Goal: Task Accomplishment & Management: Complete application form

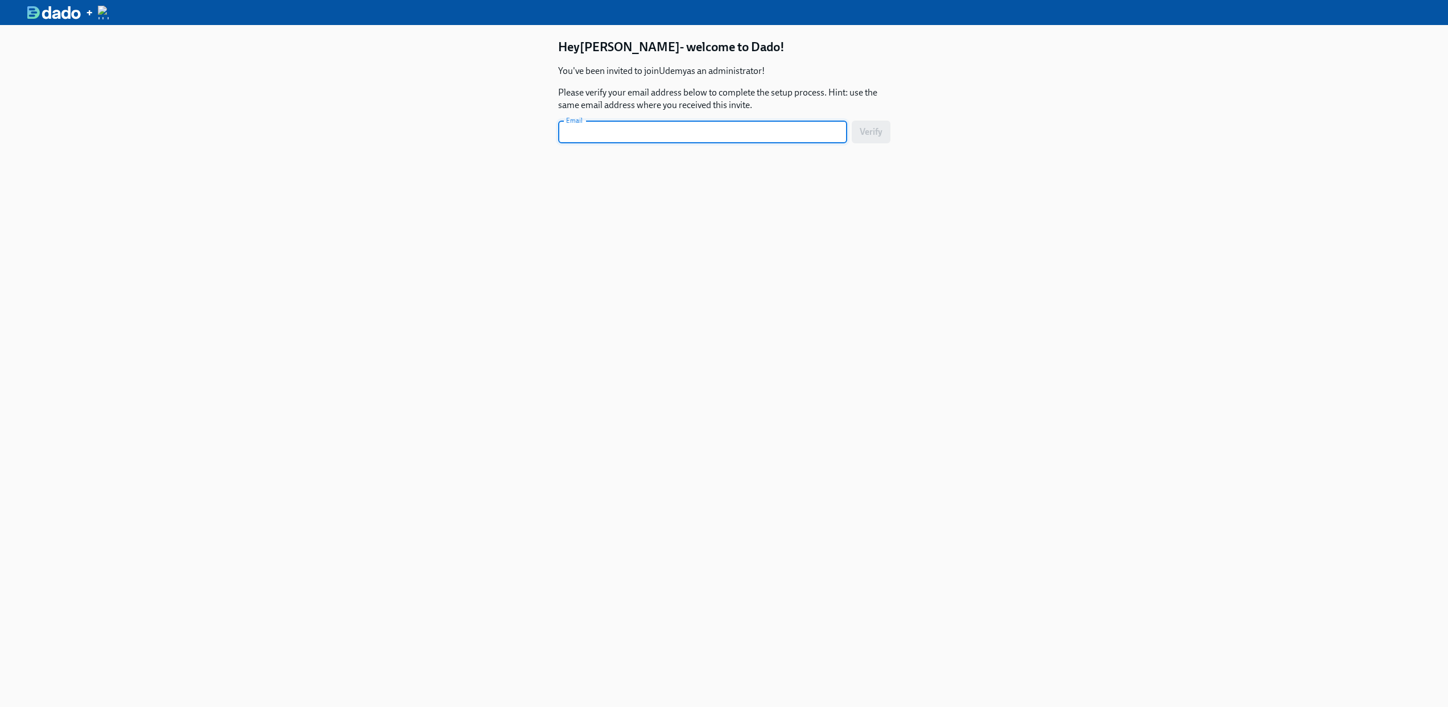
click at [664, 138] on input "text" at bounding box center [702, 132] width 289 height 23
type input "[PERSON_NAME][EMAIL_ADDRESS][PERSON_NAME][DOMAIN_NAME]"
click at [877, 140] on button "Verify" at bounding box center [871, 132] width 39 height 23
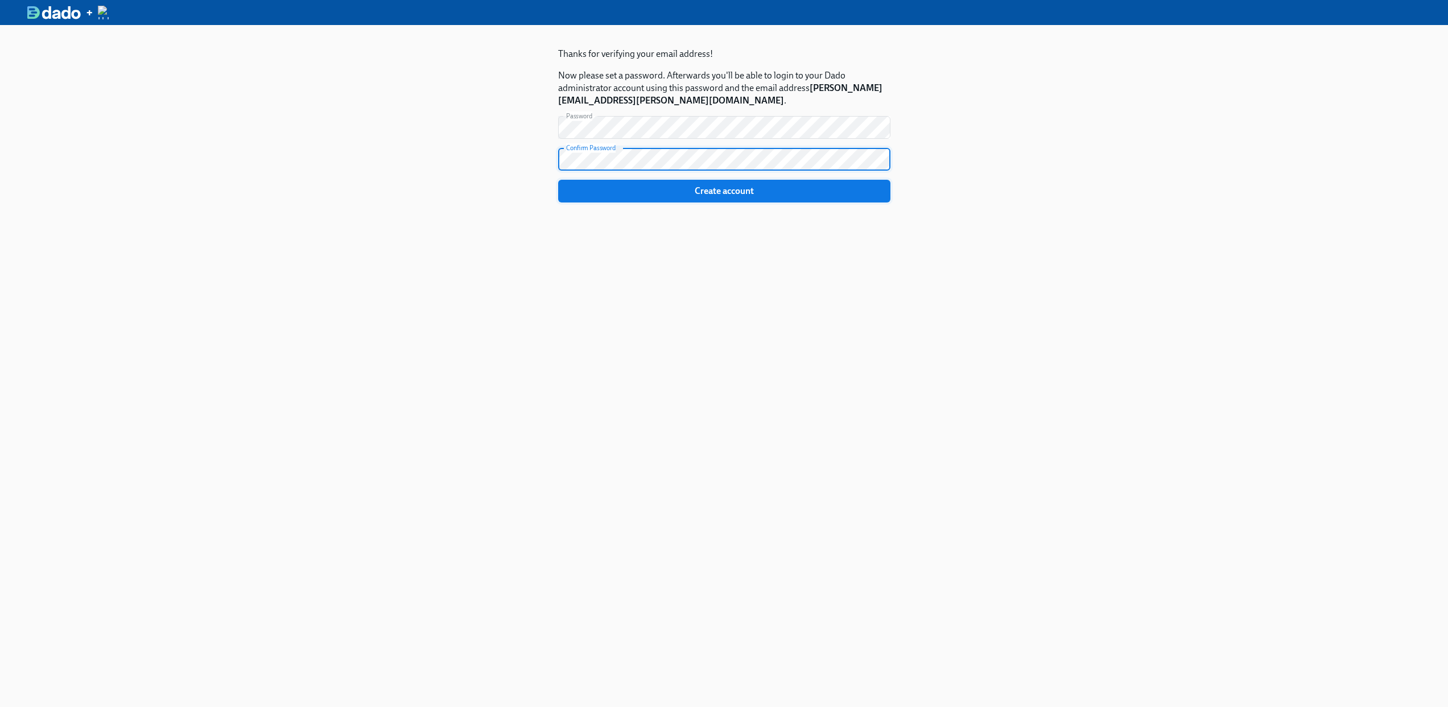
click at [759, 190] on span "Create account" at bounding box center [724, 190] width 316 height 11
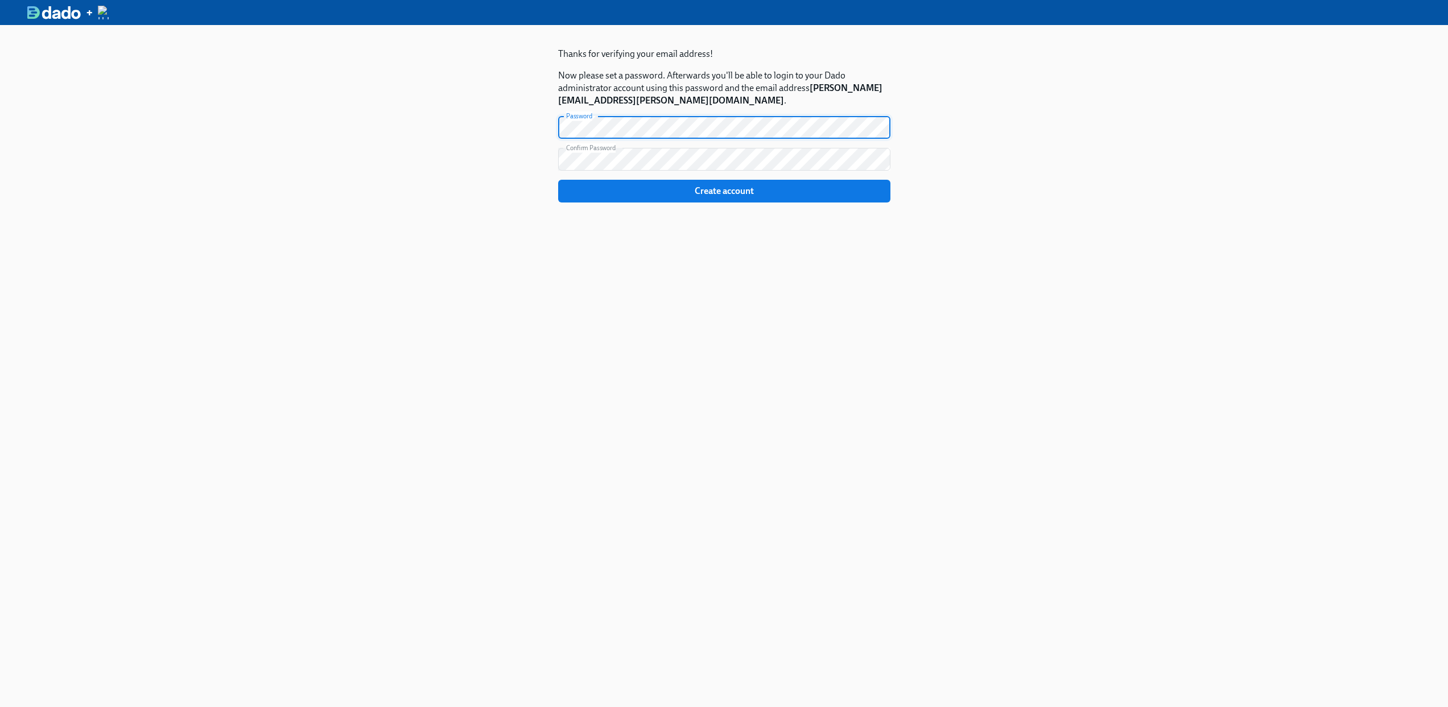
click at [498, 131] on div "Thanks for verifying your email address! Now please set a password. Afterwards …" at bounding box center [724, 378] width 1448 height 707
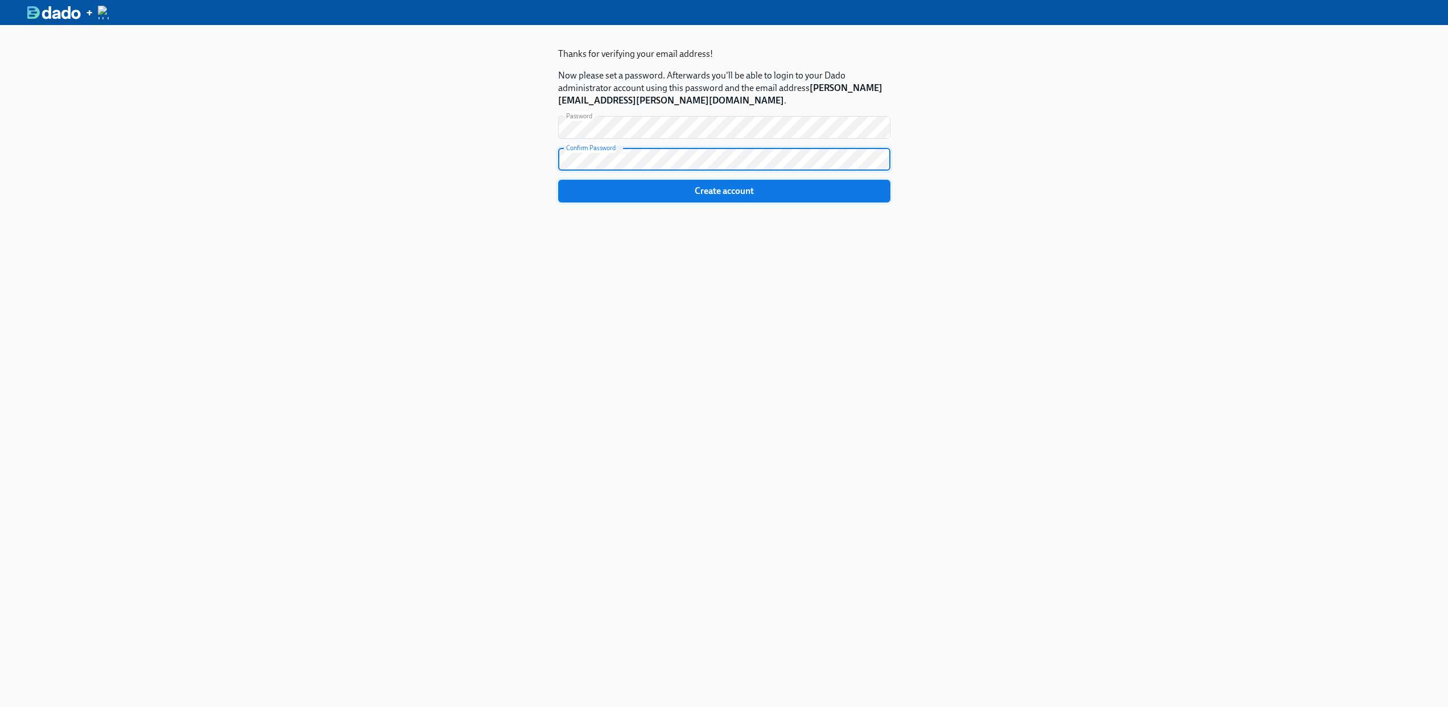
click at [629, 197] on button "Create account" at bounding box center [724, 191] width 332 height 23
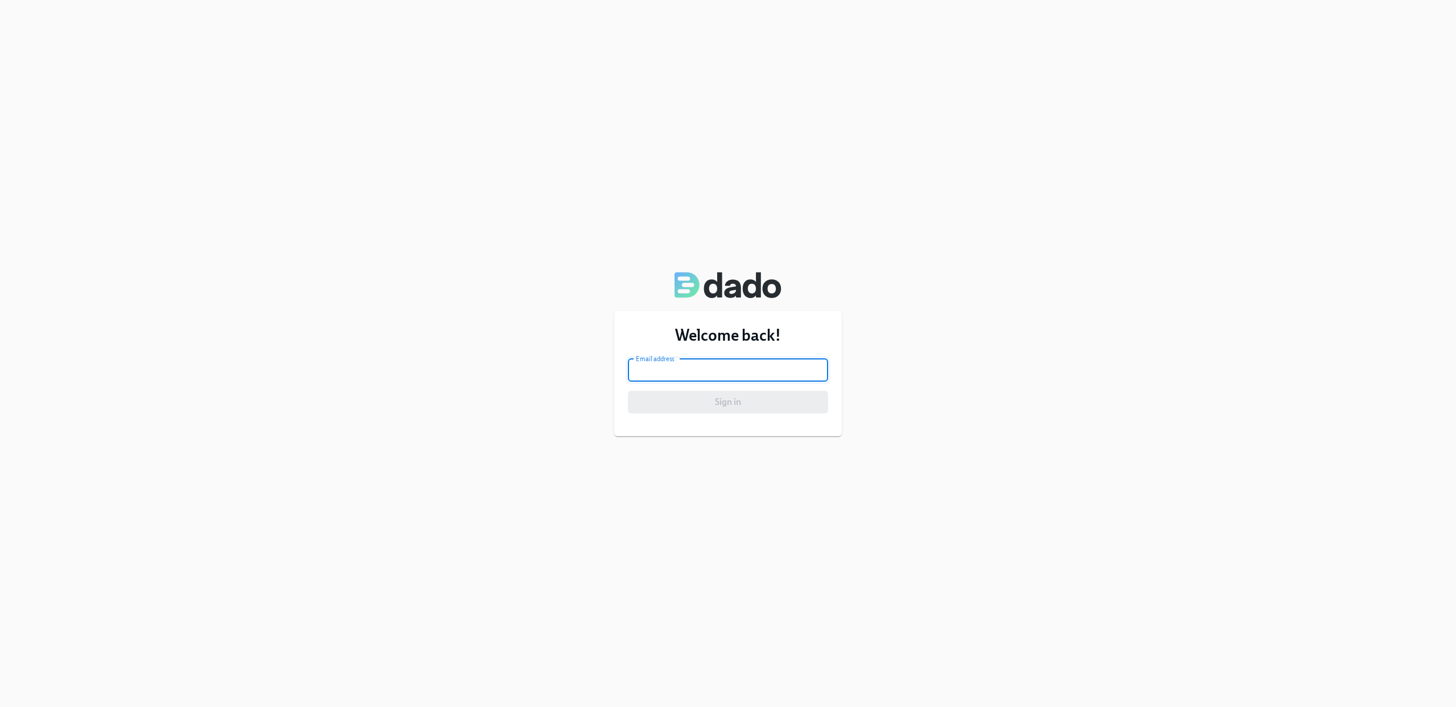
click at [762, 370] on input "email" at bounding box center [728, 370] width 200 height 23
type input "[PERSON_NAME][EMAIL_ADDRESS][PERSON_NAME][DOMAIN_NAME]"
click at [717, 410] on button "Sign in" at bounding box center [728, 402] width 200 height 23
click at [742, 410] on button "Sign in" at bounding box center [728, 402] width 200 height 23
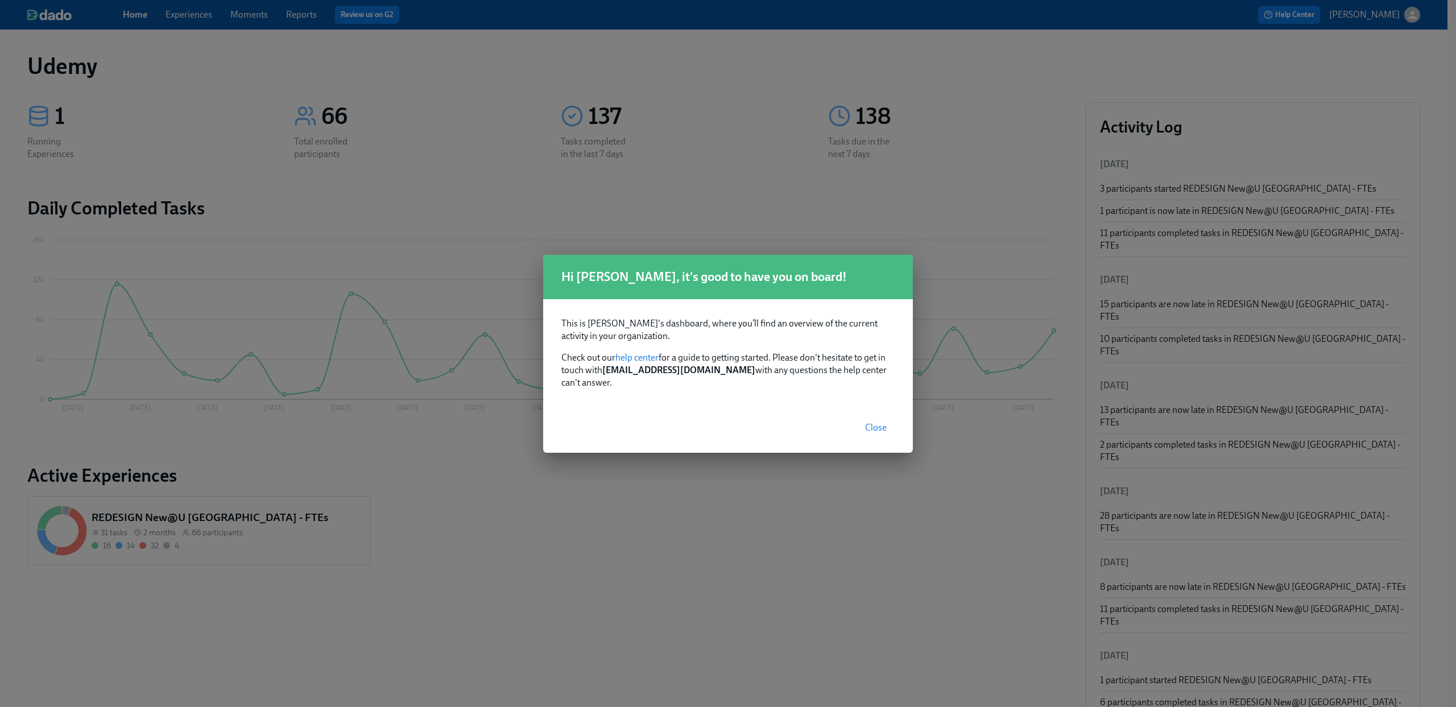
click at [865, 420] on button "Close" at bounding box center [876, 427] width 38 height 23
